Goal: Task Accomplishment & Management: Manage account settings

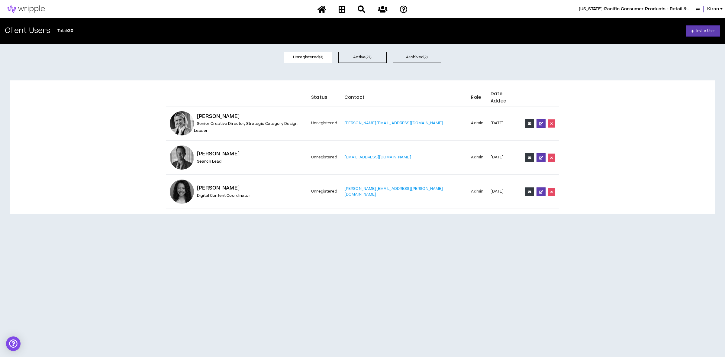
drag, startPoint x: 0, startPoint y: 0, endPoint x: 642, endPoint y: 6, distance: 642.1
click at [642, 6] on span "[US_STATE]-Pacific Consumer Products - Retail & Pro" at bounding box center [636, 9] width 115 height 7
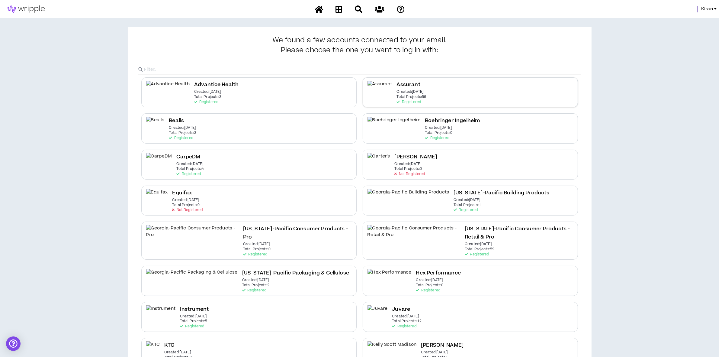
click at [399, 94] on p "Created: [DATE]" at bounding box center [410, 92] width 27 height 4
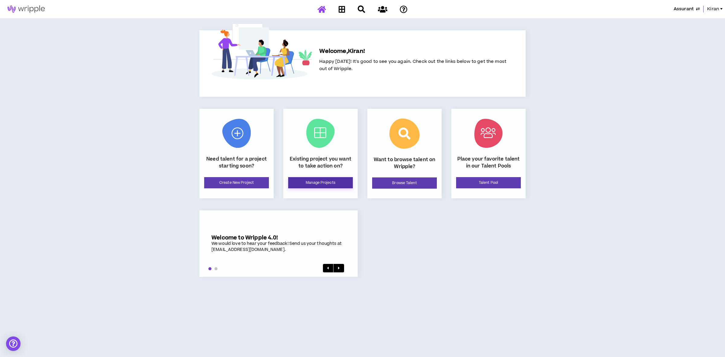
click at [310, 182] on link "Manage Projects" at bounding box center [320, 182] width 65 height 11
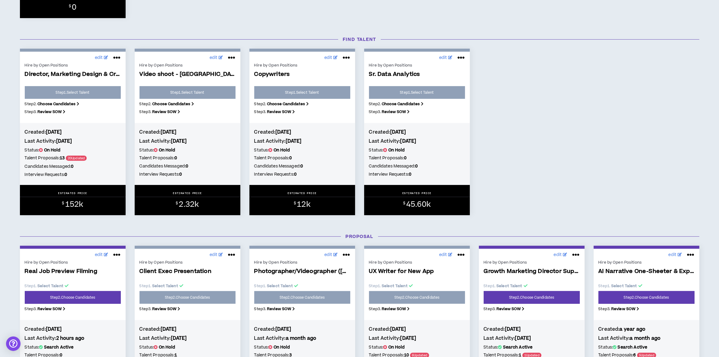
scroll to position [302, 0]
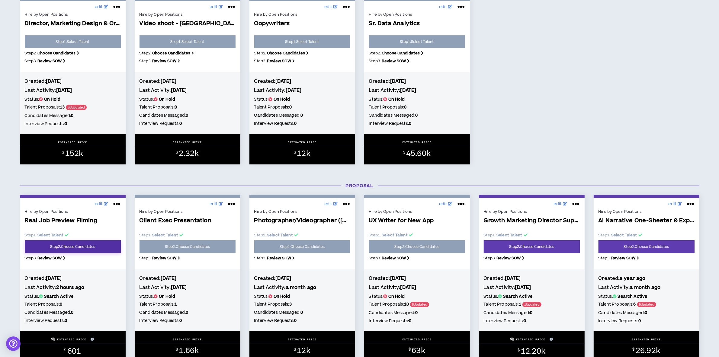
click at [67, 250] on link "Step 2 . Choose Candidates" at bounding box center [73, 246] width 96 height 13
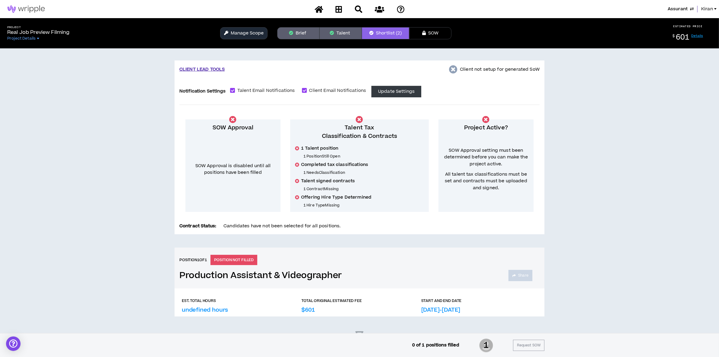
click at [254, 31] on button "Manage Scope" at bounding box center [243, 33] width 47 height 12
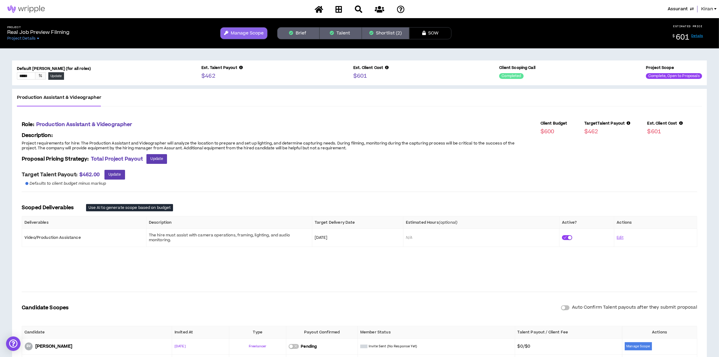
click at [293, 29] on button "Brief" at bounding box center [298, 33] width 42 height 12
